Goal: Communication & Community: Answer question/provide support

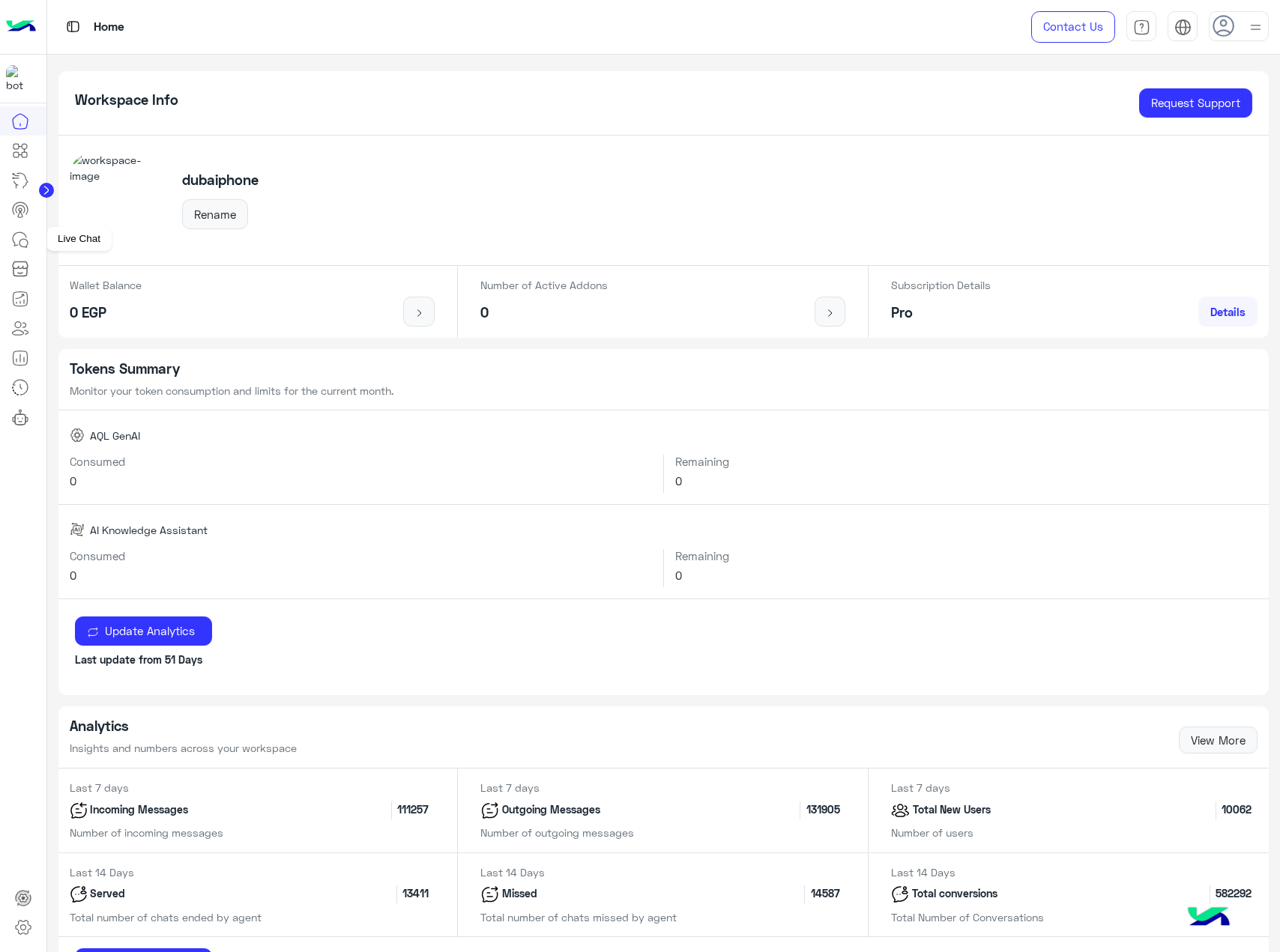
click at [30, 243] on link at bounding box center [20, 240] width 41 height 30
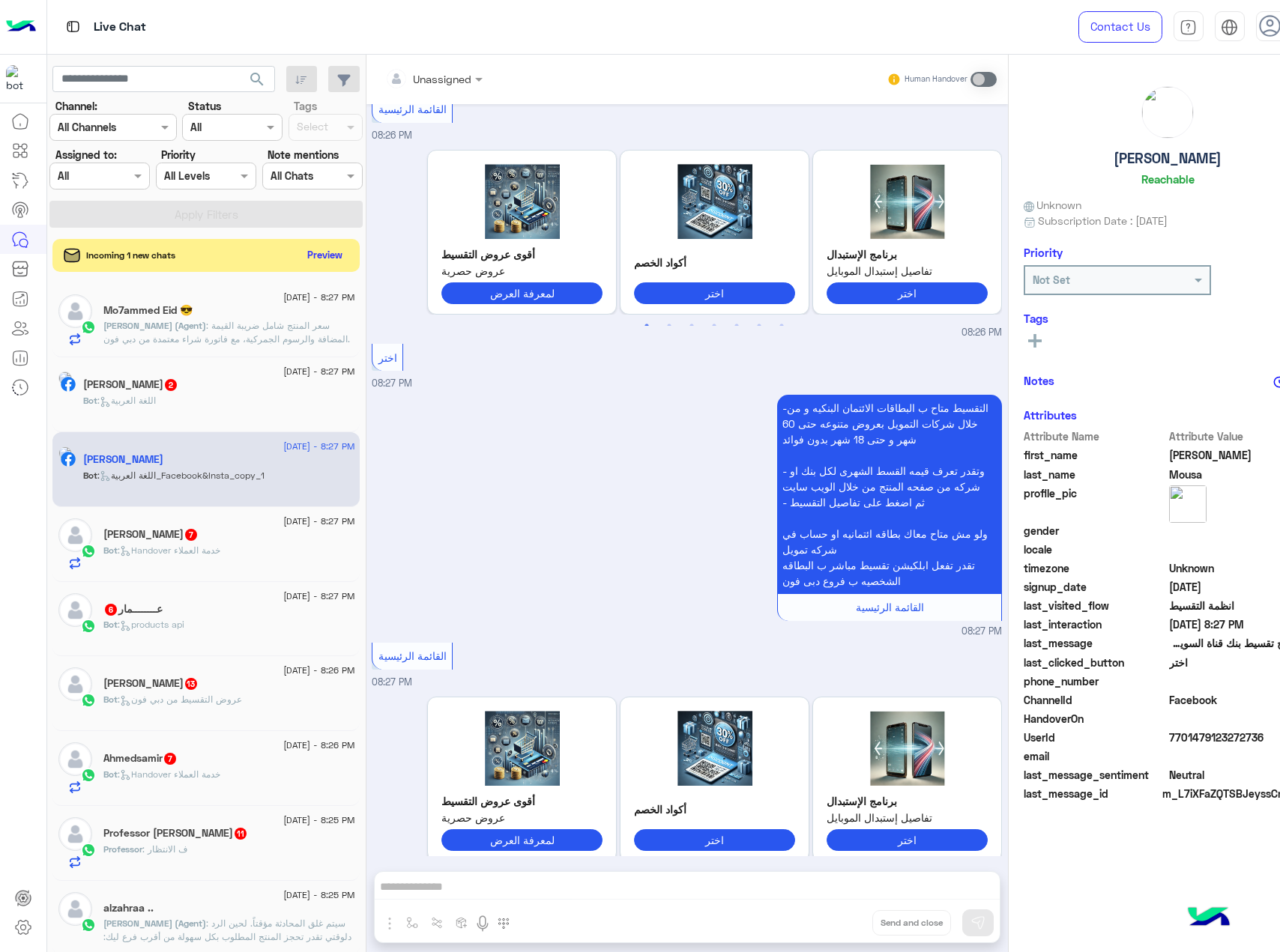
scroll to position [4598, 0]
